Goal: Information Seeking & Learning: Find specific fact

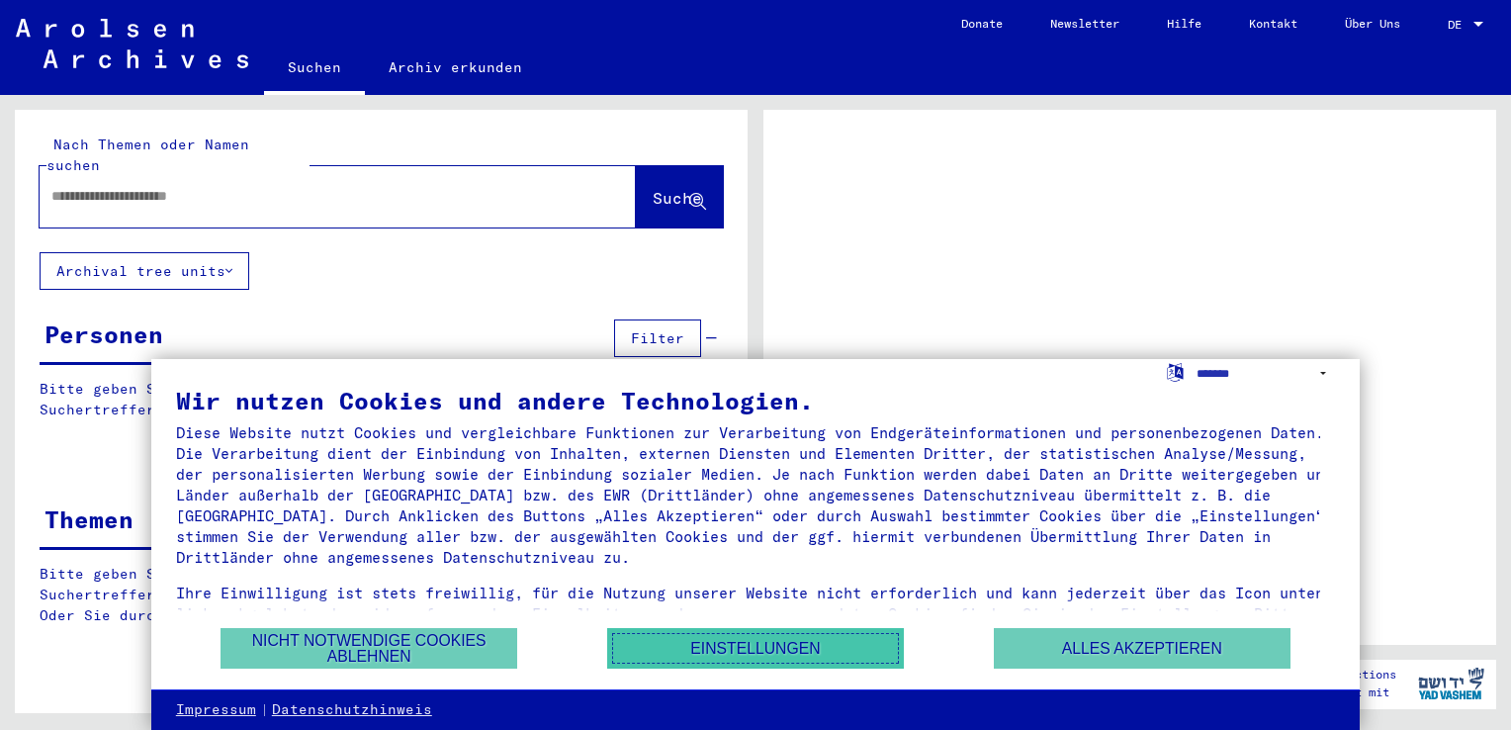
click at [672, 648] on button "Einstellungen" at bounding box center [755, 648] width 297 height 41
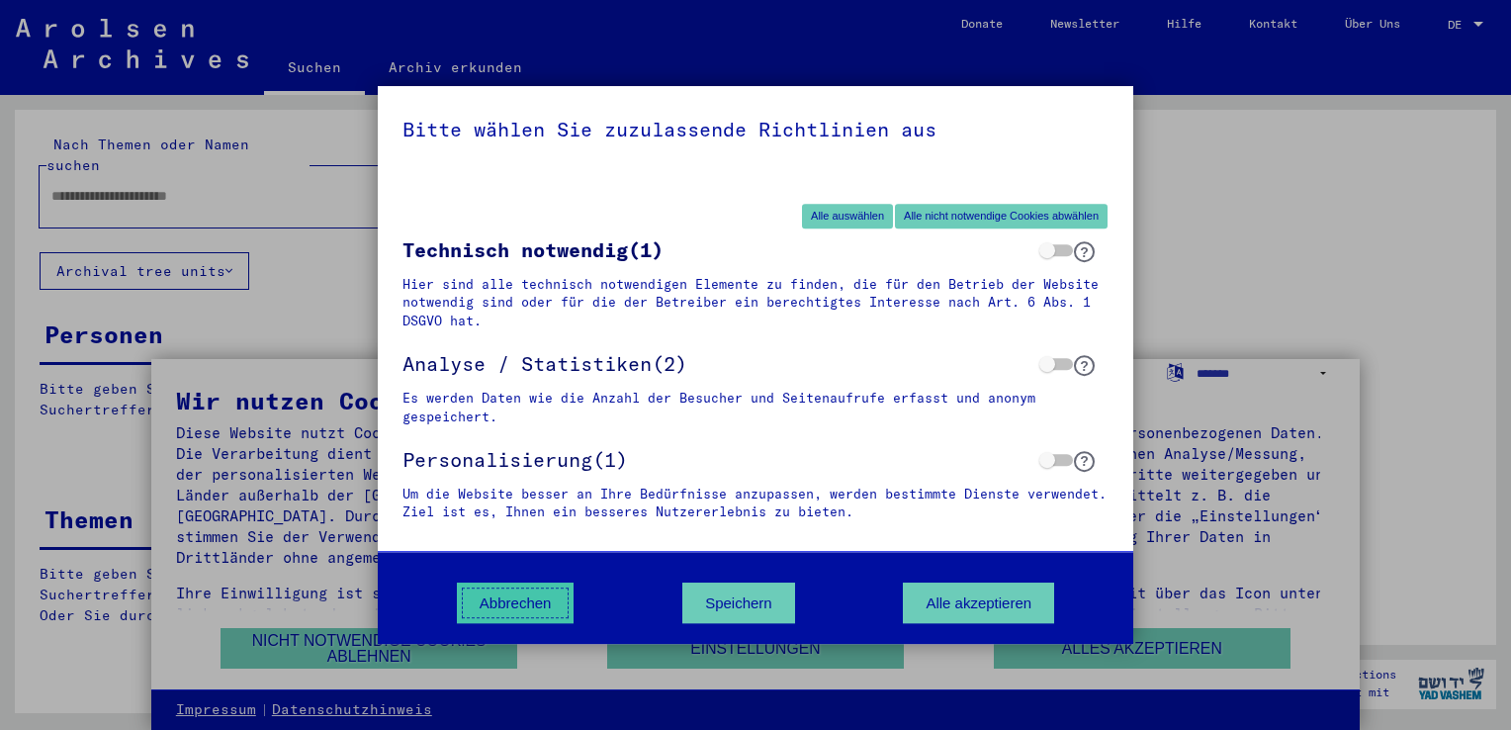
click at [498, 603] on button "Abbrechen" at bounding box center [516, 602] width 118 height 41
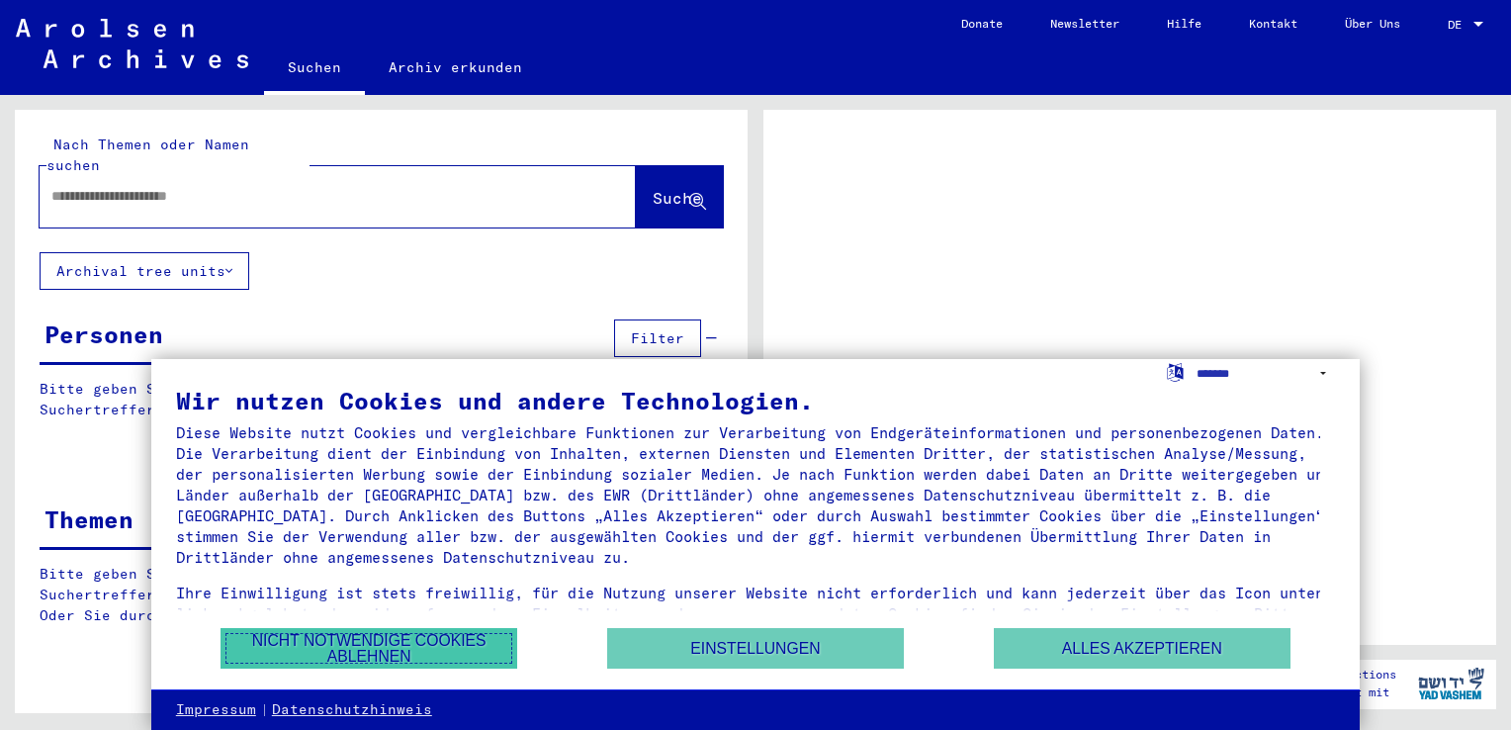
click at [438, 639] on button "Nicht notwendige Cookies ablehnen" at bounding box center [369, 648] width 297 height 41
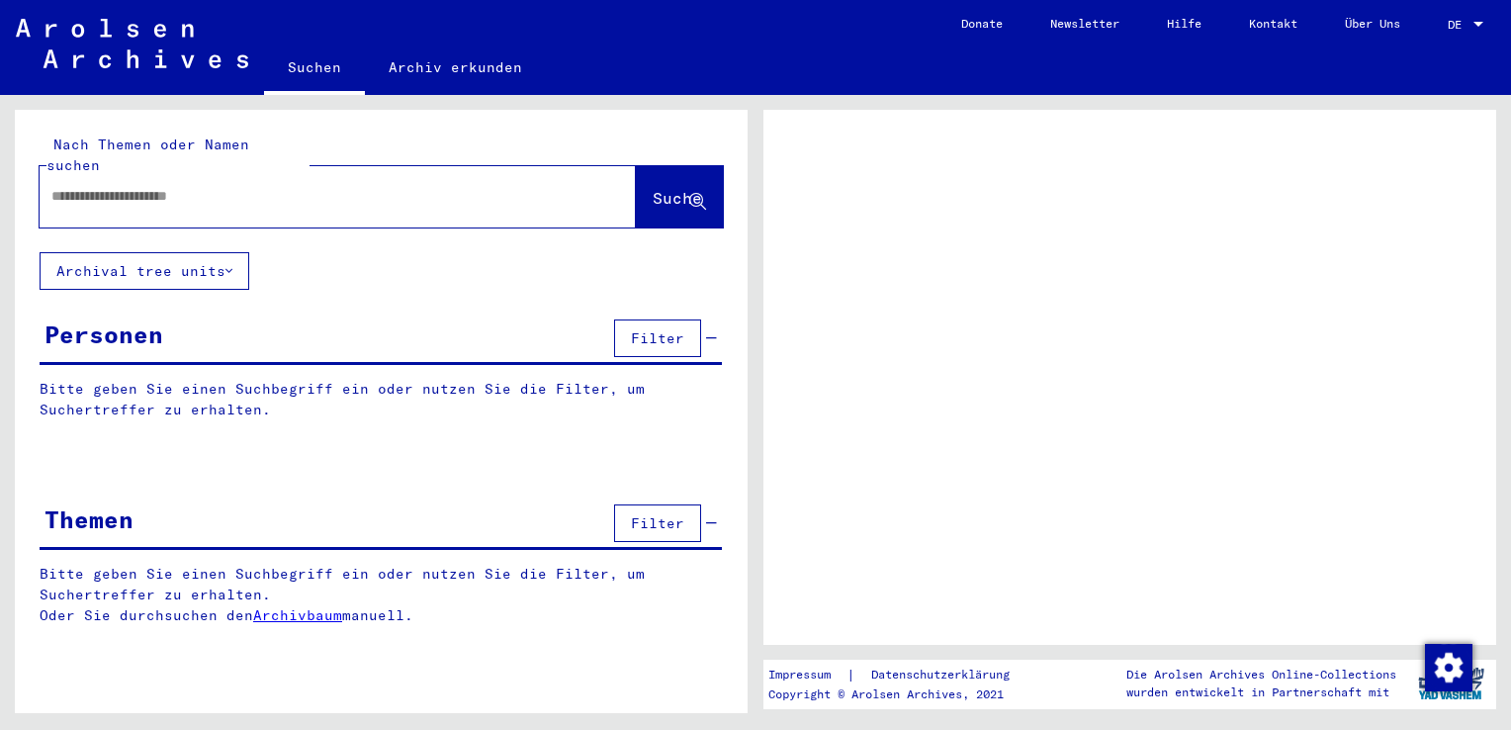
click at [194, 186] on input "text" at bounding box center [319, 196] width 537 height 21
type input "*****"
click at [656, 188] on span "Suche" at bounding box center [677, 198] width 49 height 20
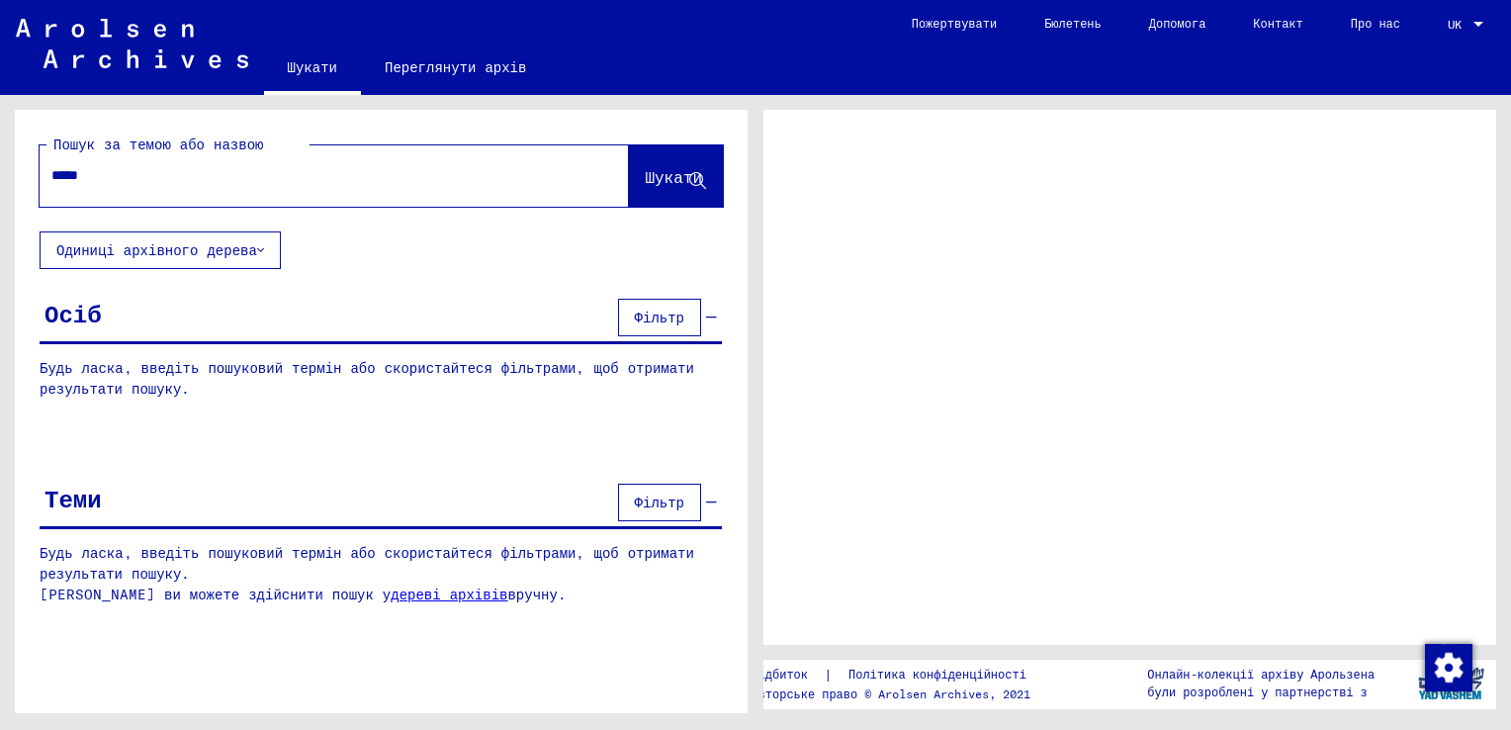
click at [679, 179] on span "Шукати" at bounding box center [673, 177] width 57 height 20
click at [669, 168] on span "Шукати" at bounding box center [673, 177] width 57 height 20
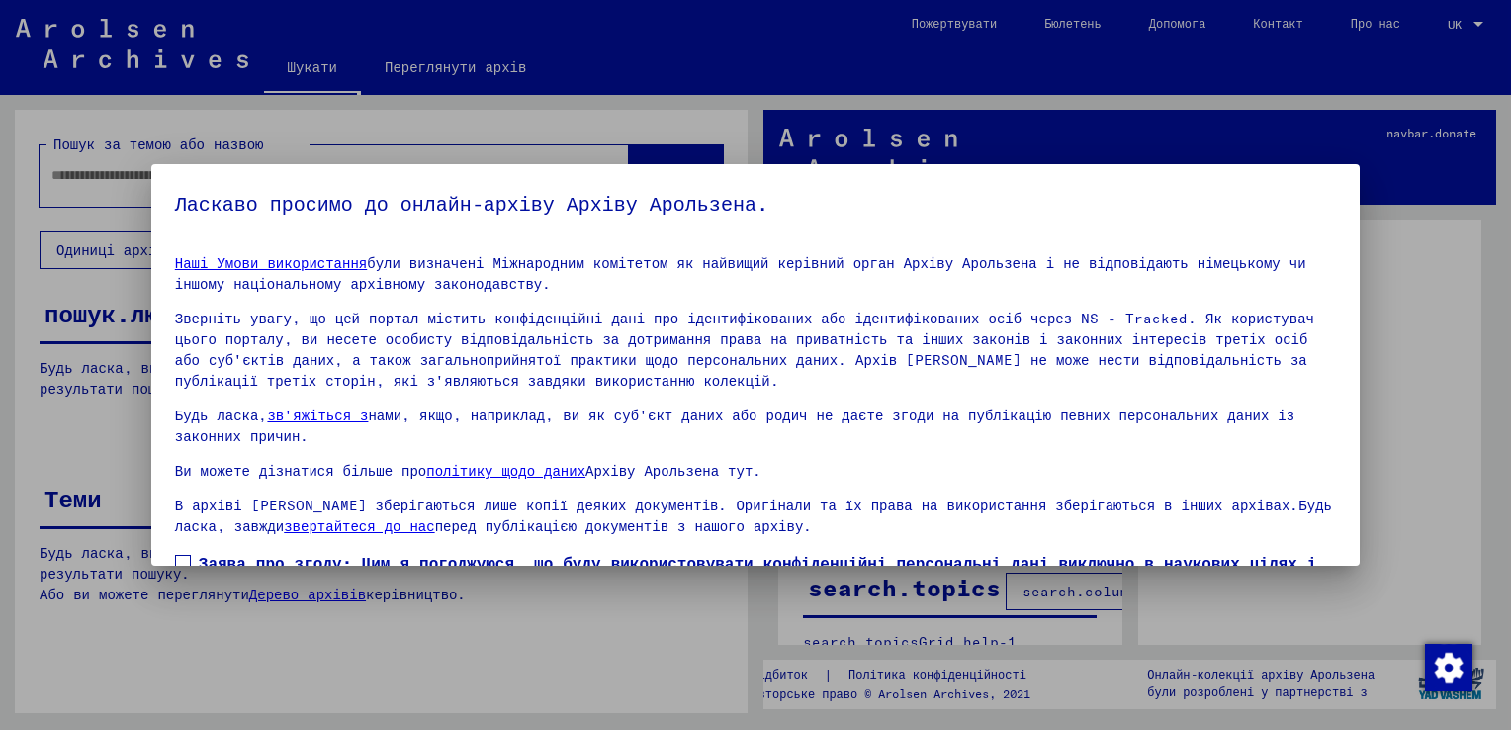
click at [1408, 226] on div at bounding box center [755, 365] width 1511 height 730
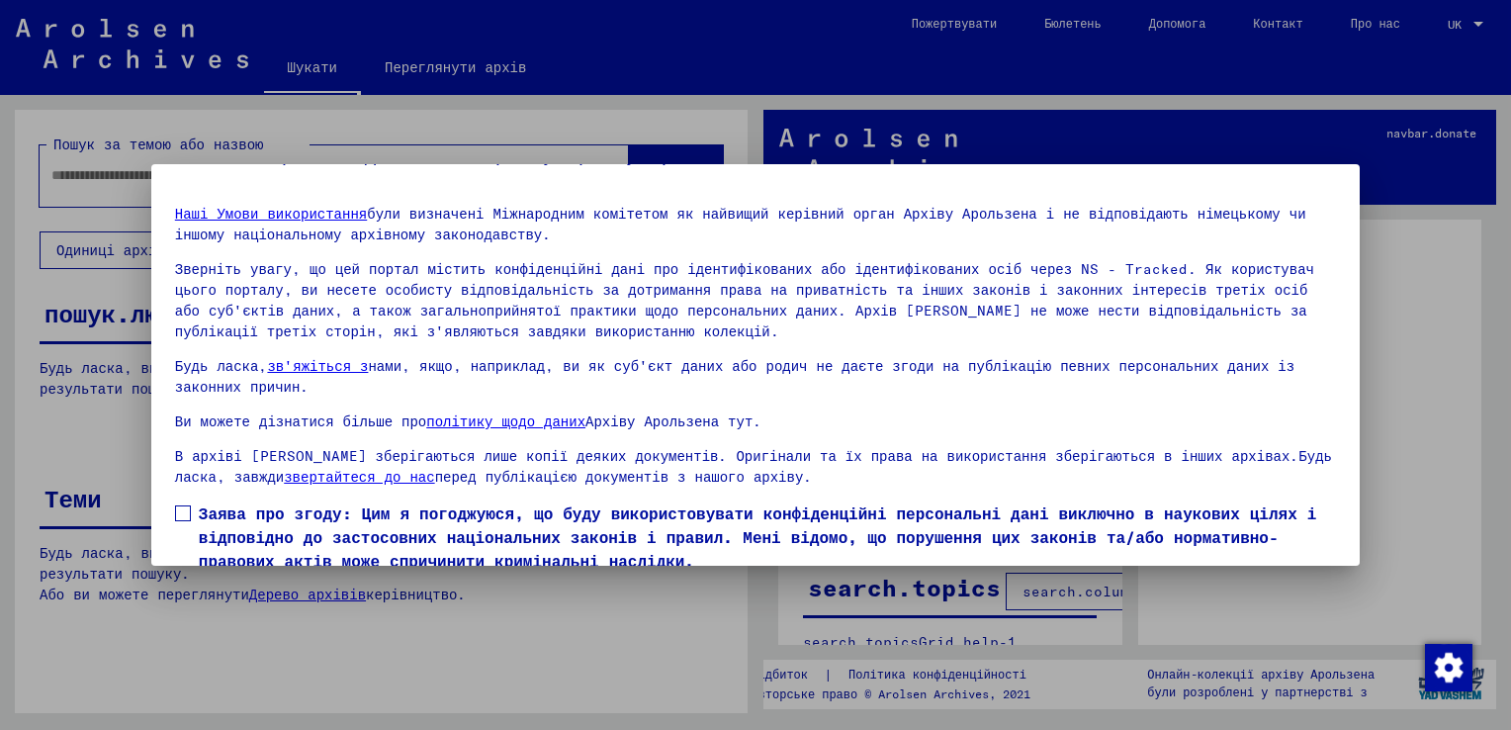
scroll to position [127, 0]
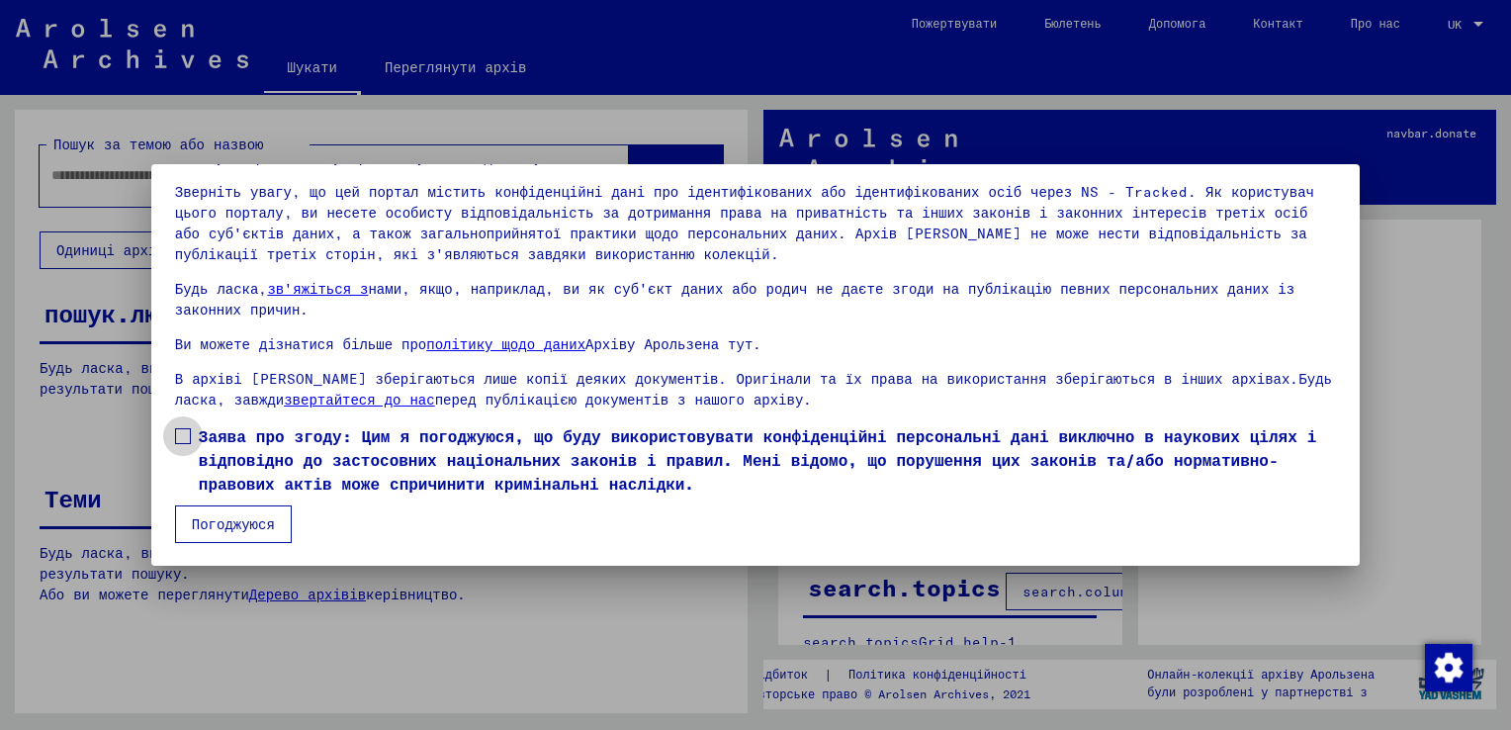
click at [183, 436] on span at bounding box center [183, 436] width 16 height 16
click at [230, 518] on button "Погоджуюся" at bounding box center [233, 524] width 117 height 38
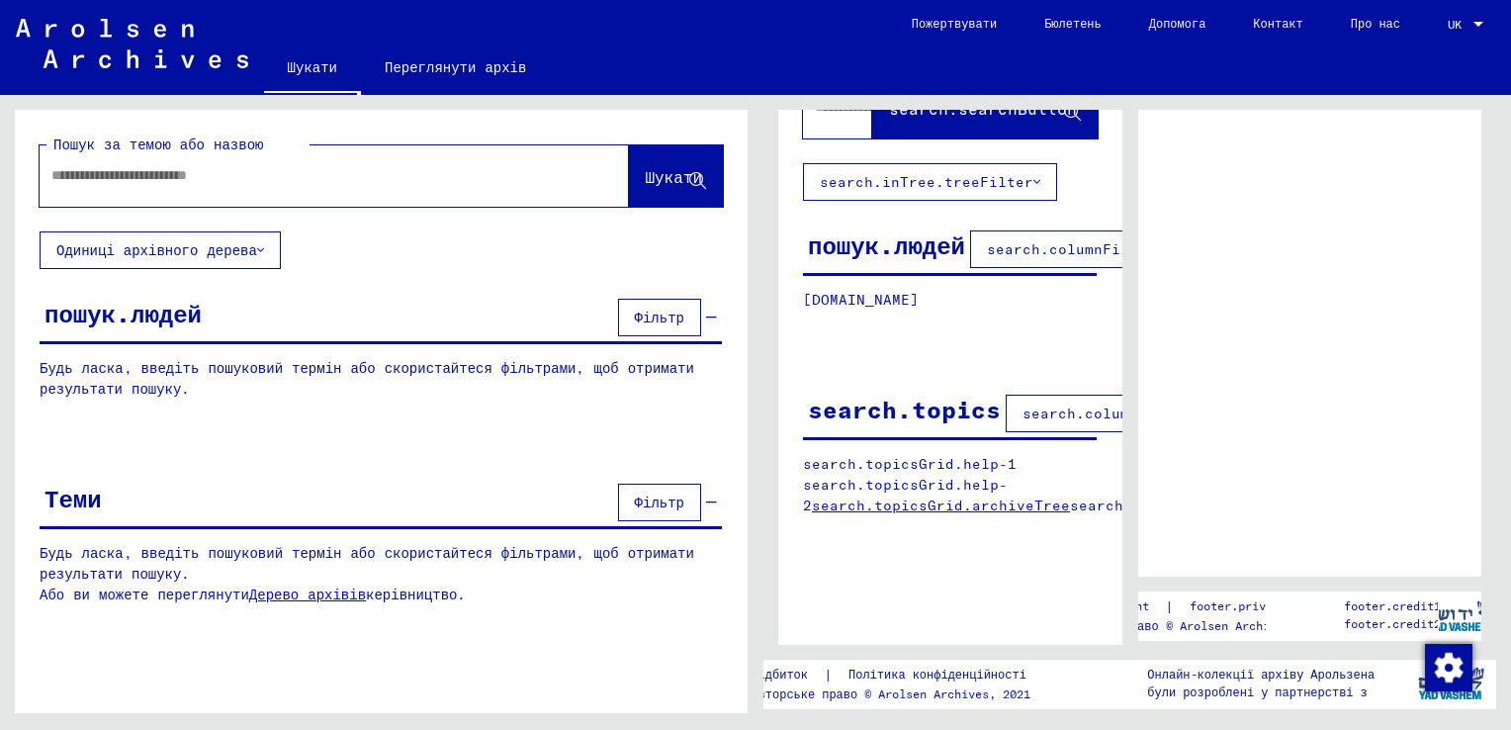
scroll to position [0, 0]
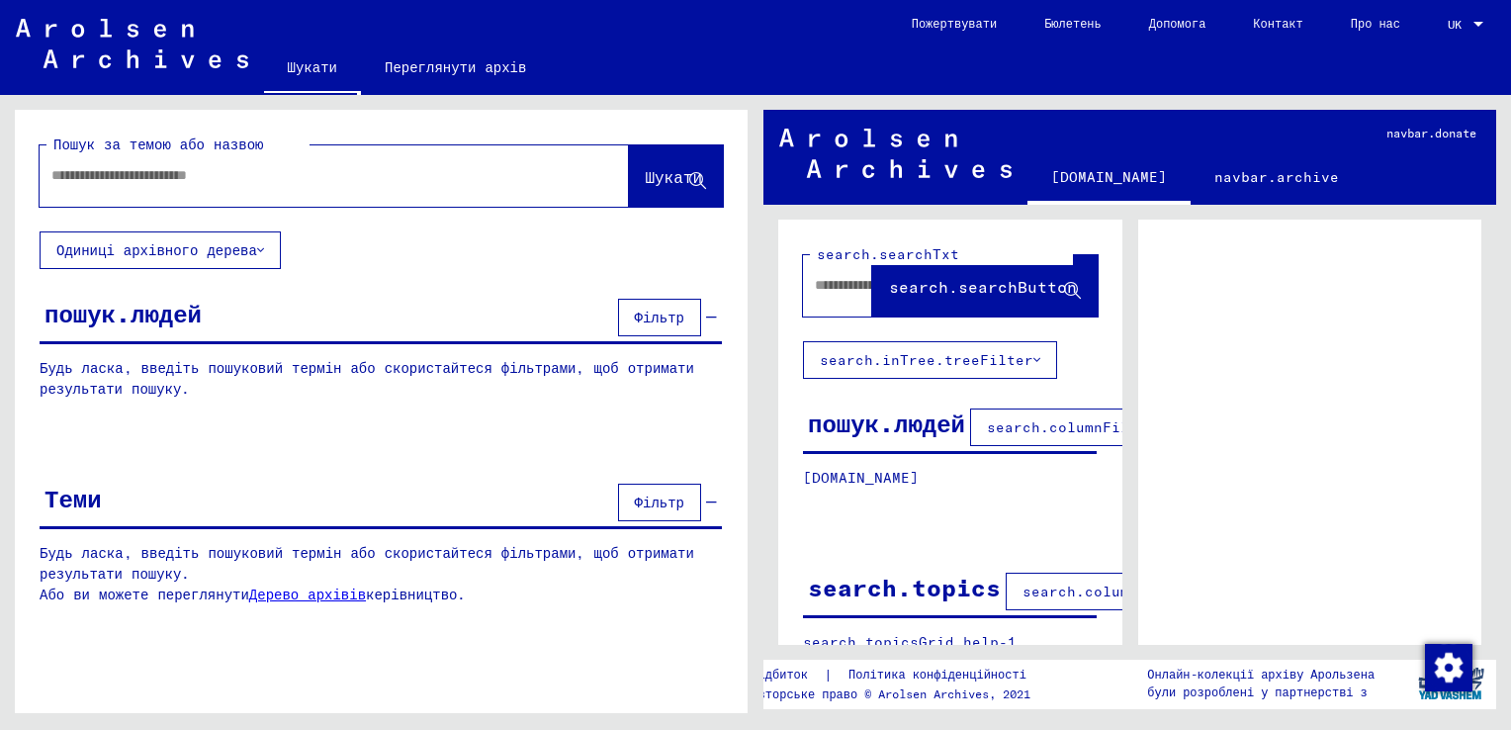
click at [827, 292] on input "text" at bounding box center [843, 285] width 57 height 21
type input "*****"
click at [1064, 292] on icon at bounding box center [1072, 291] width 17 height 17
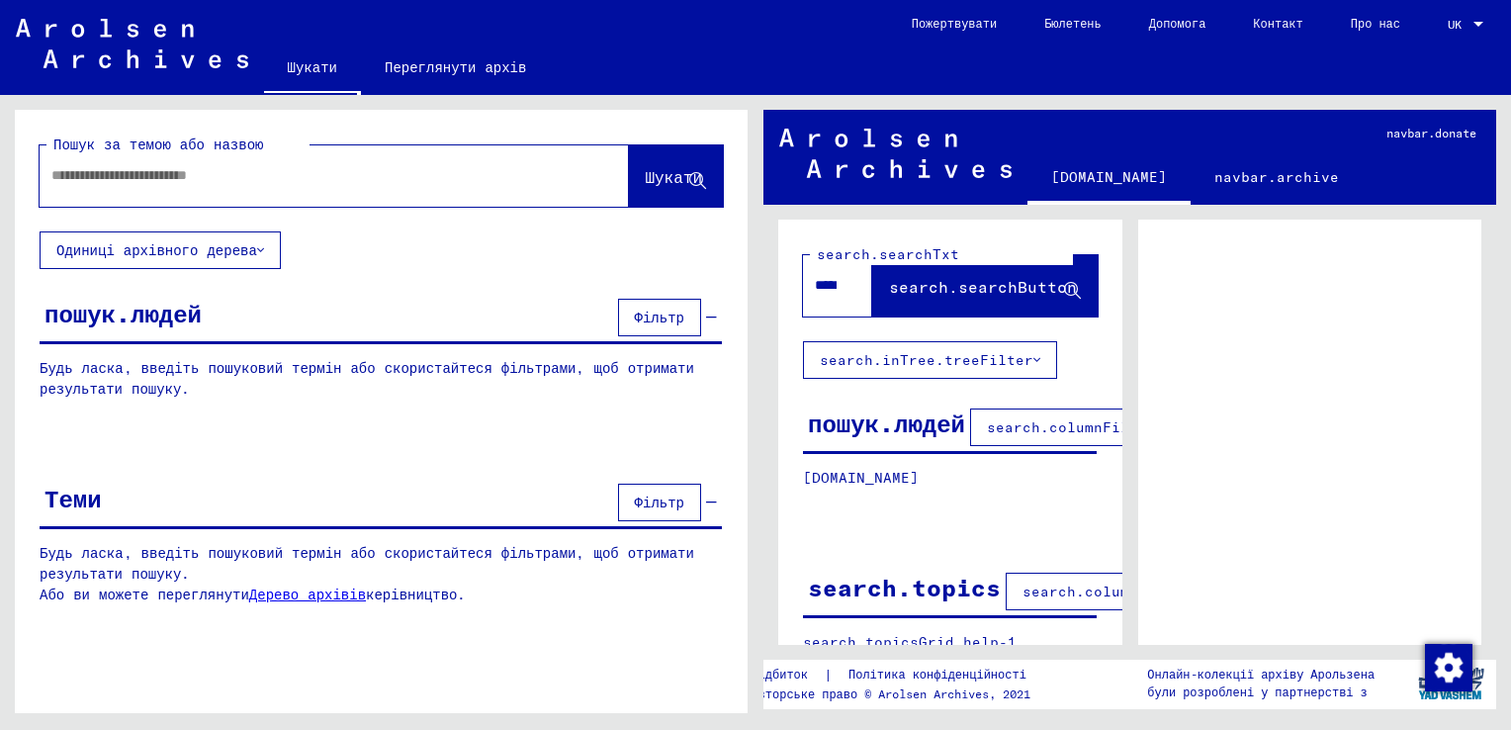
click at [891, 413] on div "пошук.людей" at bounding box center [886, 423] width 157 height 36
drag, startPoint x: 1005, startPoint y: 407, endPoint x: 989, endPoint y: 417, distance: 18.7
click at [1000, 411] on button "search.columnFilter.filter" at bounding box center [1102, 427] width 264 height 38
